Goal: Task Accomplishment & Management: Use online tool/utility

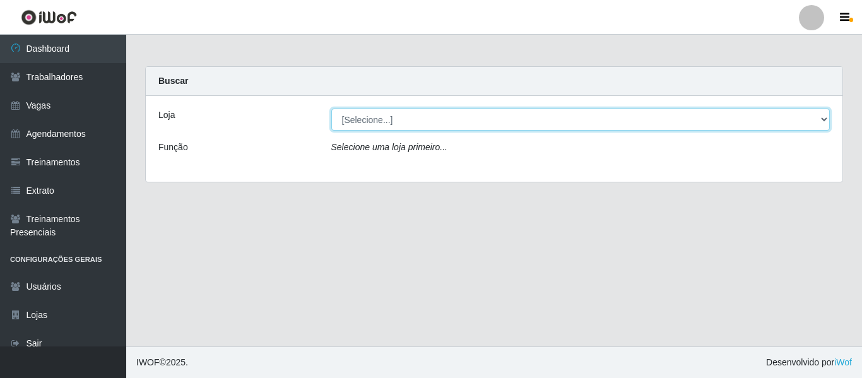
drag, startPoint x: 404, startPoint y: 112, endPoint x: 406, endPoint y: 122, distance: 9.7
click at [404, 112] on select "[Selecione...] Mister Burg" at bounding box center [580, 120] width 499 height 22
select select "535"
click at [331, 109] on select "[Selecione...] Mister Burg" at bounding box center [580, 120] width 499 height 22
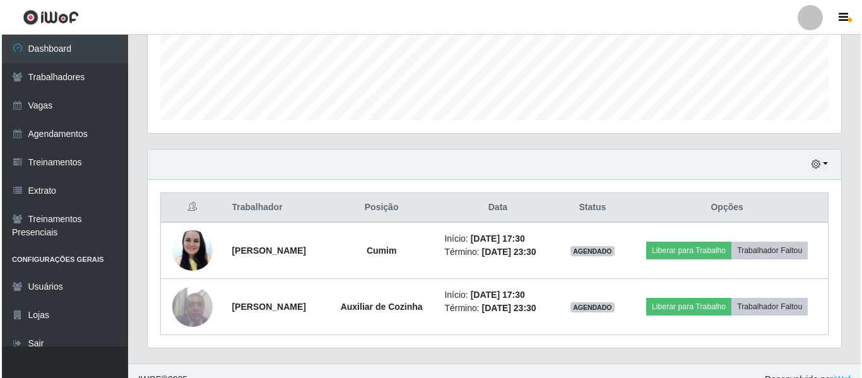
scroll to position [348, 0]
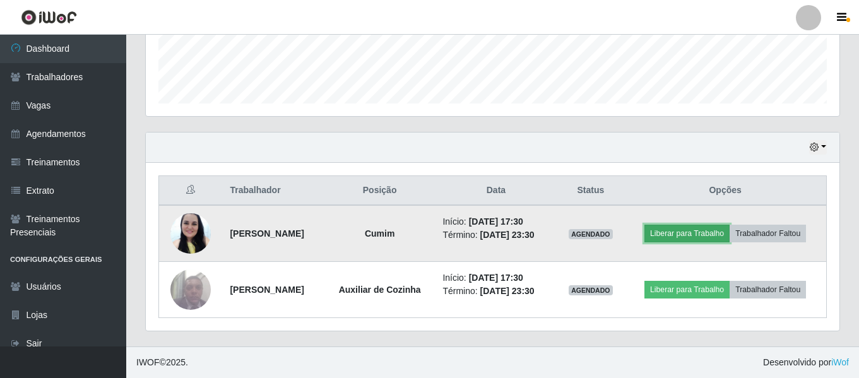
click at [681, 228] on button "Liberar para Trabalho" at bounding box center [686, 234] width 85 height 18
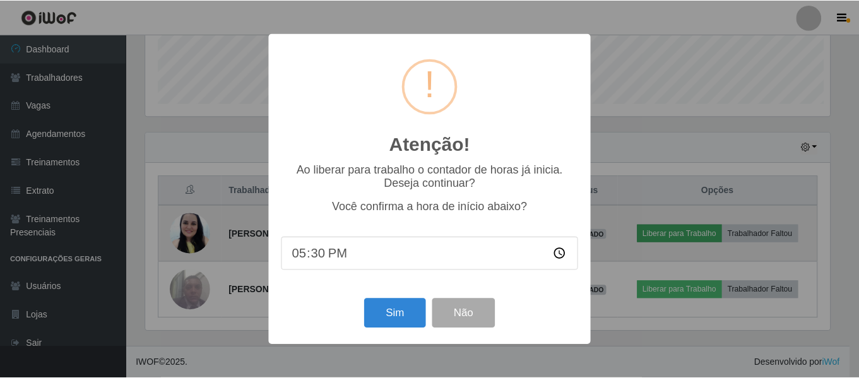
scroll to position [262, 687]
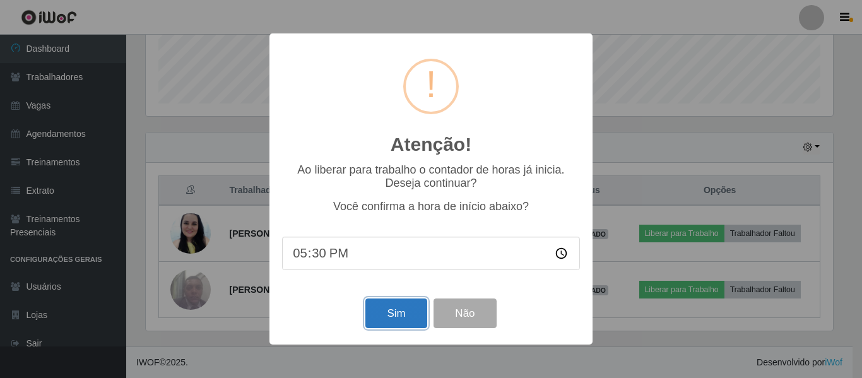
click at [391, 313] on button "Sim" at bounding box center [395, 313] width 61 height 30
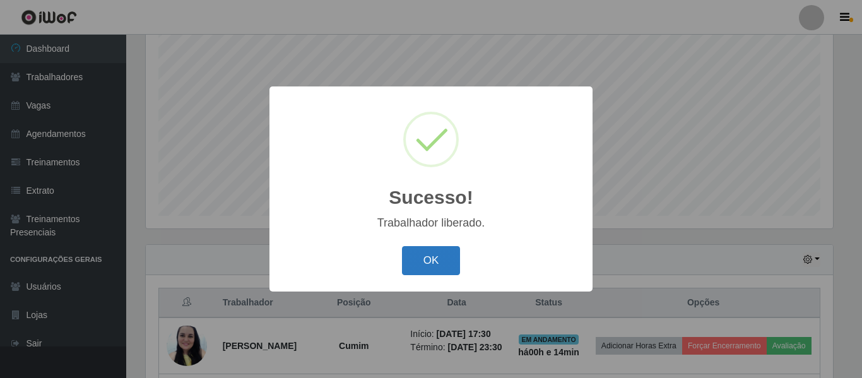
click at [437, 252] on button "OK" at bounding box center [431, 261] width 59 height 30
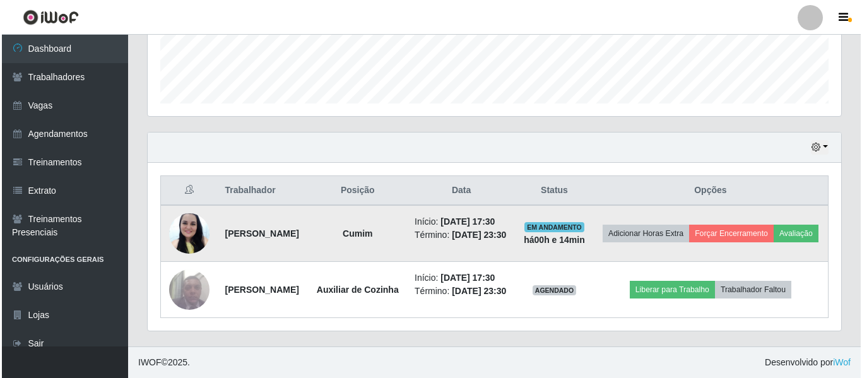
scroll to position [393, 0]
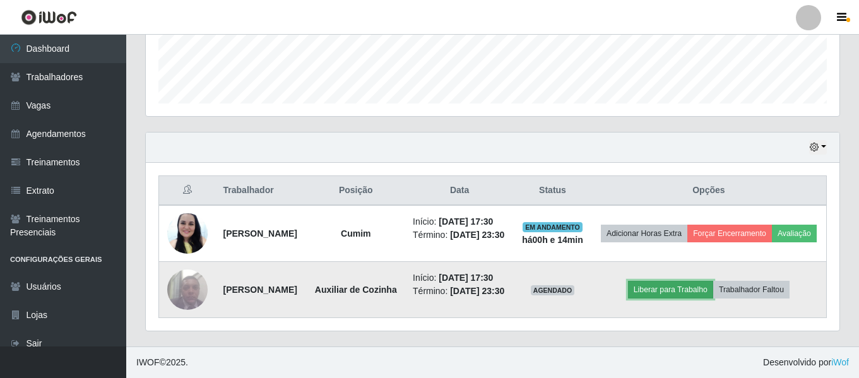
click at [675, 281] on button "Liberar para Trabalho" at bounding box center [670, 290] width 85 height 18
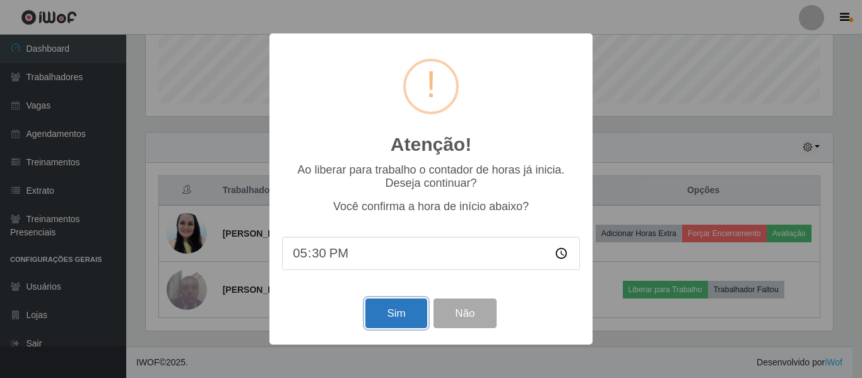
click at [398, 319] on button "Sim" at bounding box center [395, 313] width 61 height 30
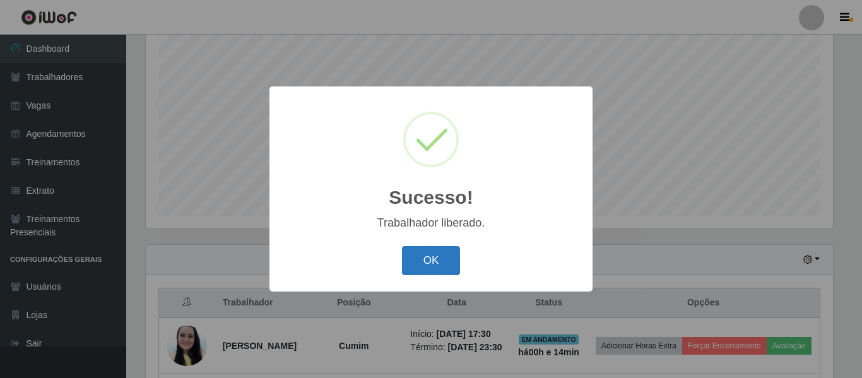
click at [438, 259] on button "OK" at bounding box center [431, 261] width 59 height 30
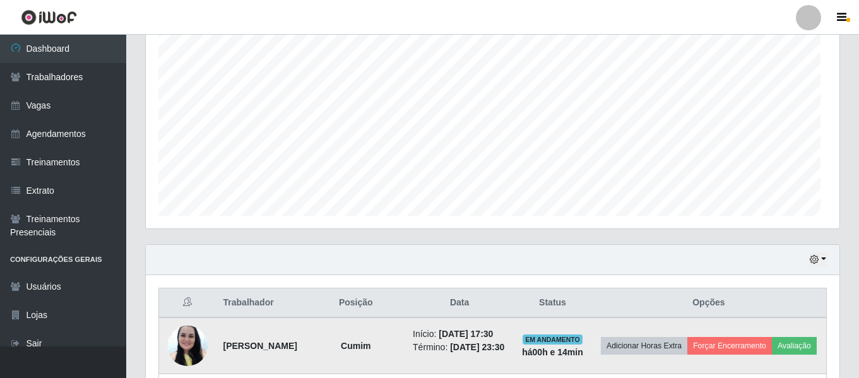
scroll to position [262, 693]
